Goal: Information Seeking & Learning: Compare options

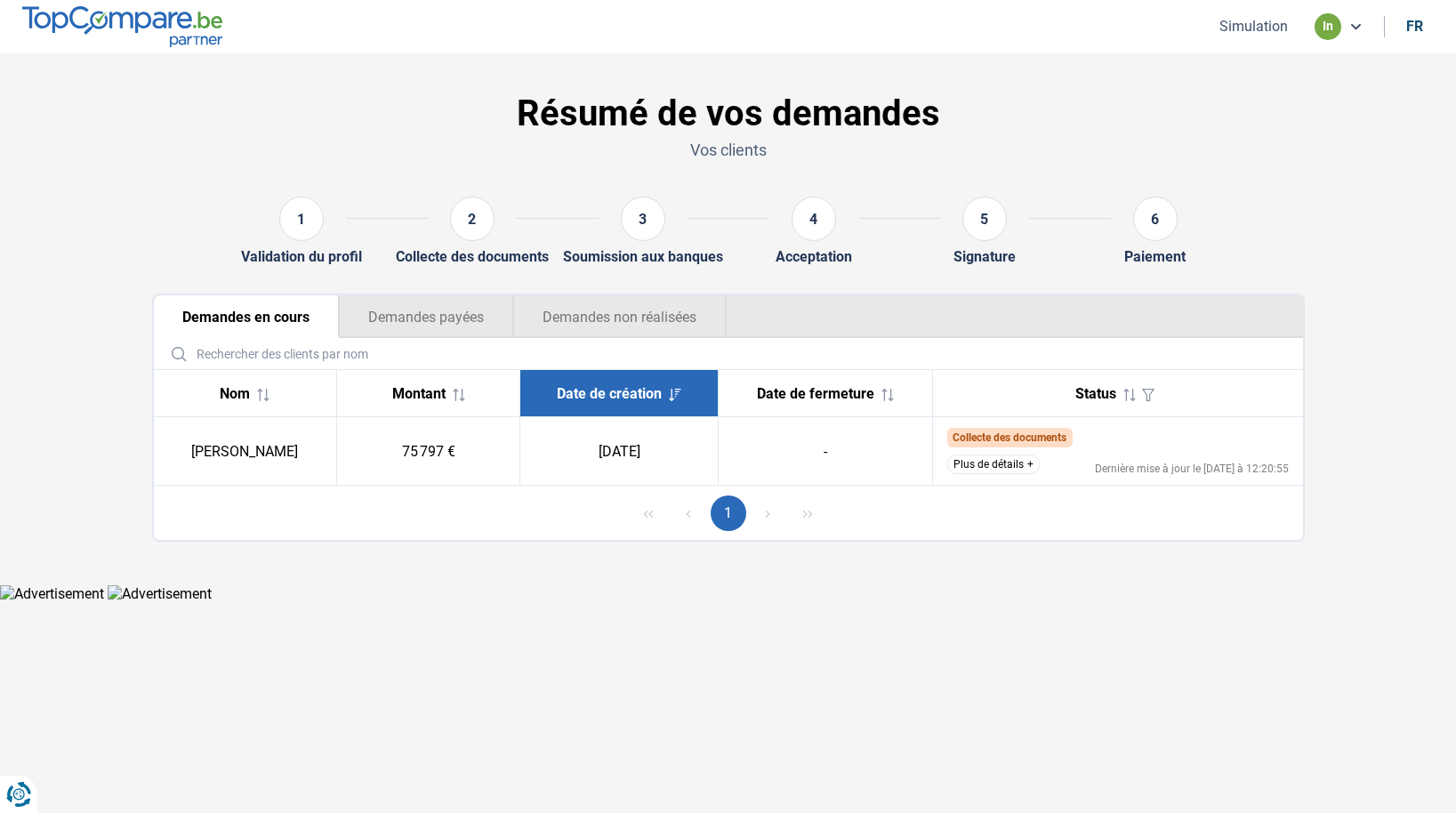
click at [1024, 463] on button "Plus de détails" at bounding box center [994, 464] width 92 height 19
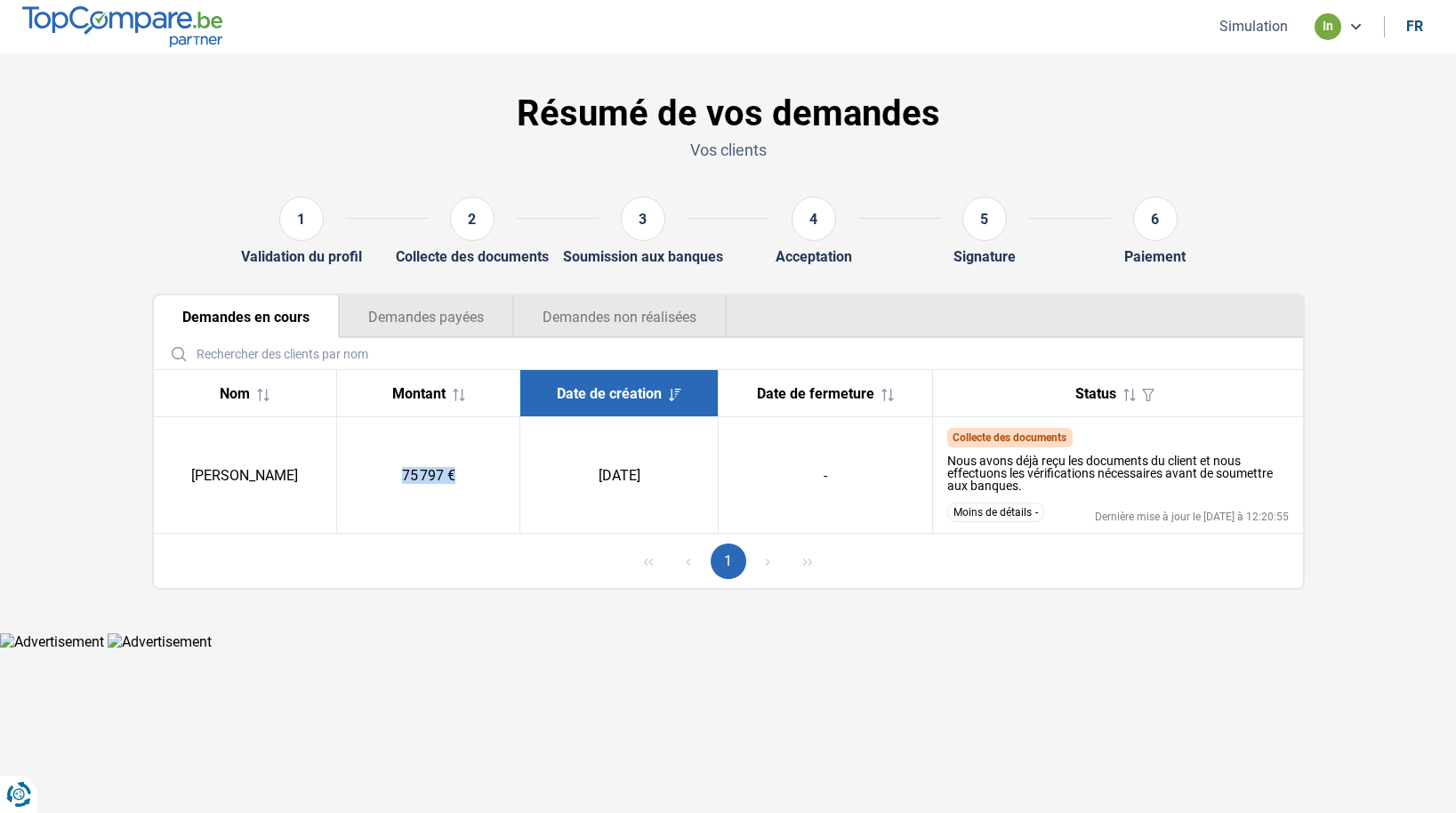
drag, startPoint x: 418, startPoint y: 477, endPoint x: 511, endPoint y: 475, distance: 93.0
click at [511, 475] on td "75 797 €" at bounding box center [428, 476] width 183 height 117
drag, startPoint x: 510, startPoint y: 477, endPoint x: 377, endPoint y: 480, distance: 133.0
click at [377, 480] on td "75 797 €" at bounding box center [428, 476] width 183 height 117
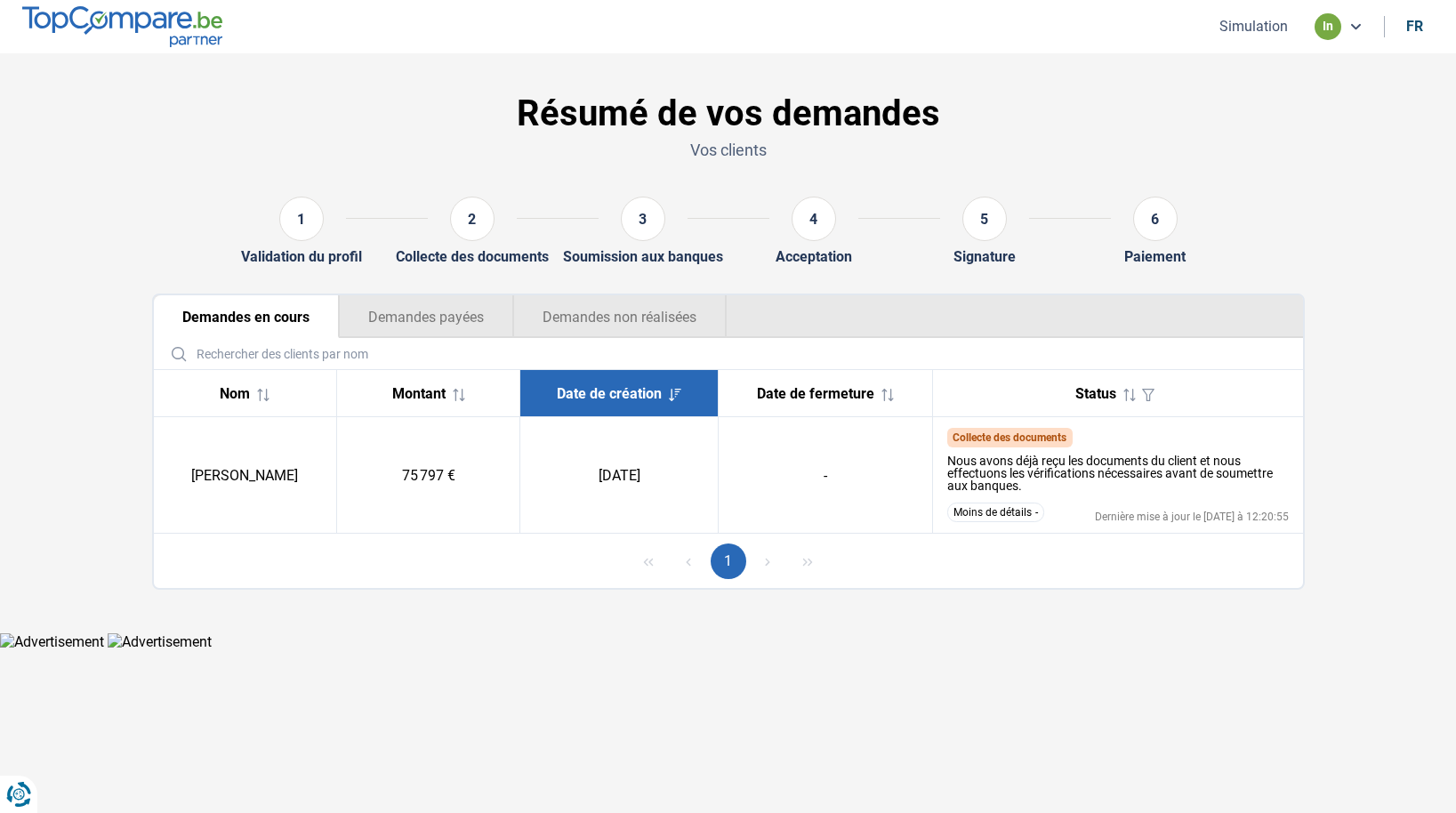
click at [399, 500] on td "75 797 €" at bounding box center [428, 476] width 183 height 117
drag, startPoint x: 402, startPoint y: 460, endPoint x: 534, endPoint y: 461, distance: 132.0
click at [521, 461] on td "75 797 €" at bounding box center [428, 476] width 183 height 117
drag, startPoint x: 450, startPoint y: 473, endPoint x: 513, endPoint y: 472, distance: 63.0
click at [513, 472] on td "75 797 €" at bounding box center [428, 476] width 183 height 117
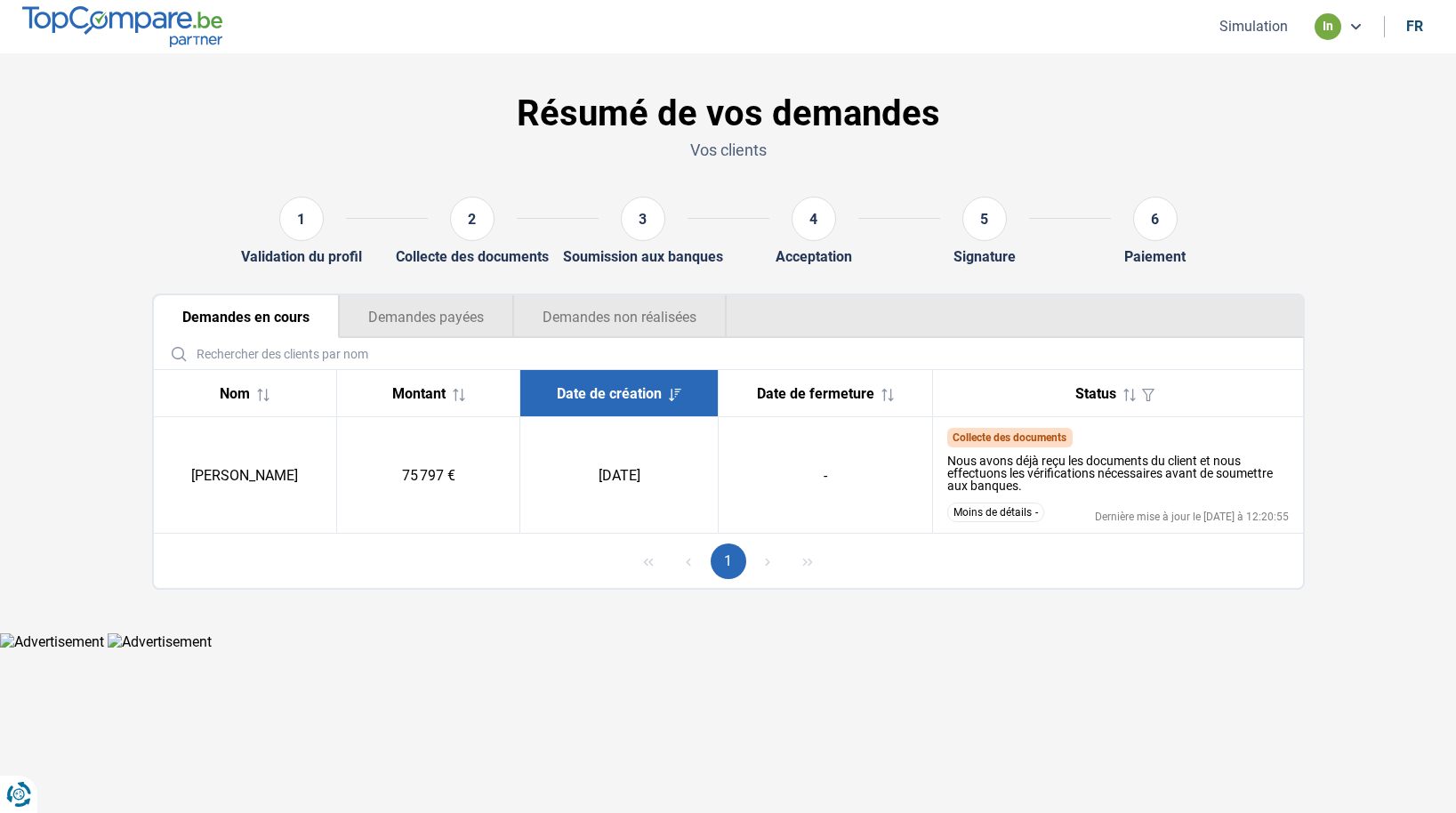
click at [524, 583] on div "1" at bounding box center [728, 561] width 1149 height 55
